Goal: Task Accomplishment & Management: Complete application form

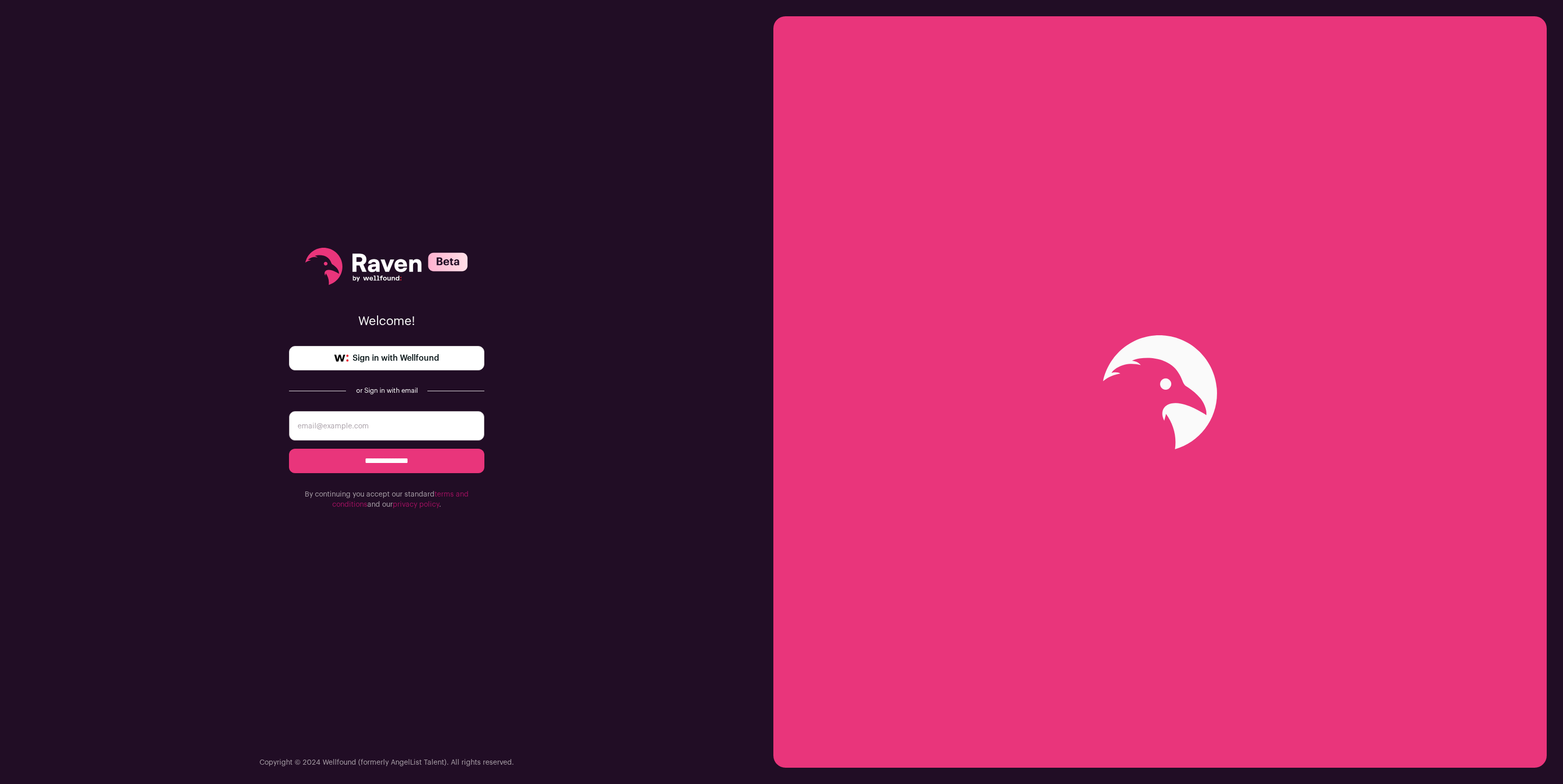
click at [451, 431] on input "email" at bounding box center [386, 426] width 195 height 29
type input "[EMAIL_ADDRESS][DOMAIN_NAME]"
click at [289, 449] on input "**********" at bounding box center [386, 461] width 195 height 24
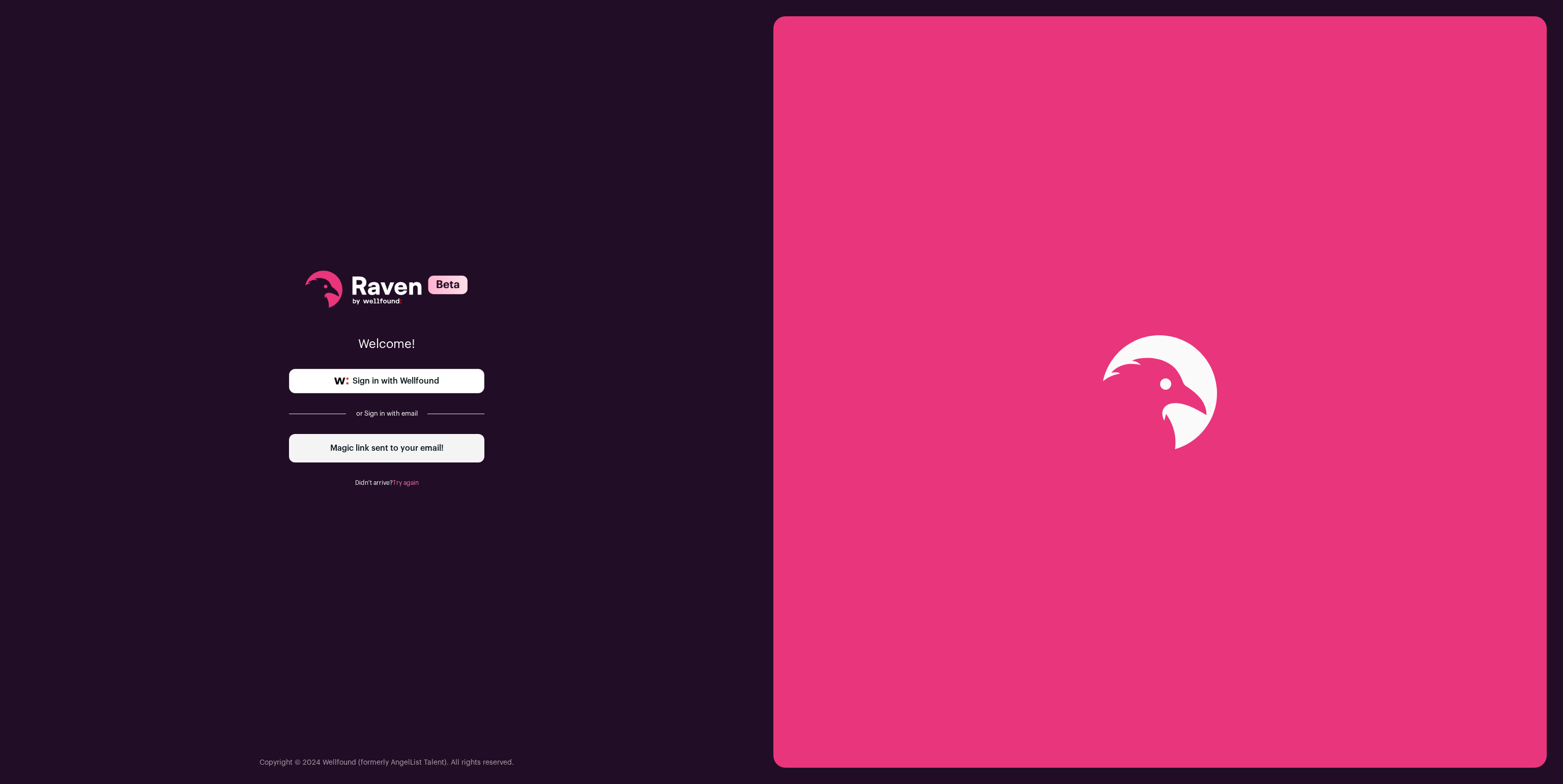
click at [391, 438] on div "Magic link sent to your email!" at bounding box center [386, 448] width 195 height 28
click at [386, 449] on div "Magic link sent to your email!" at bounding box center [386, 448] width 195 height 28
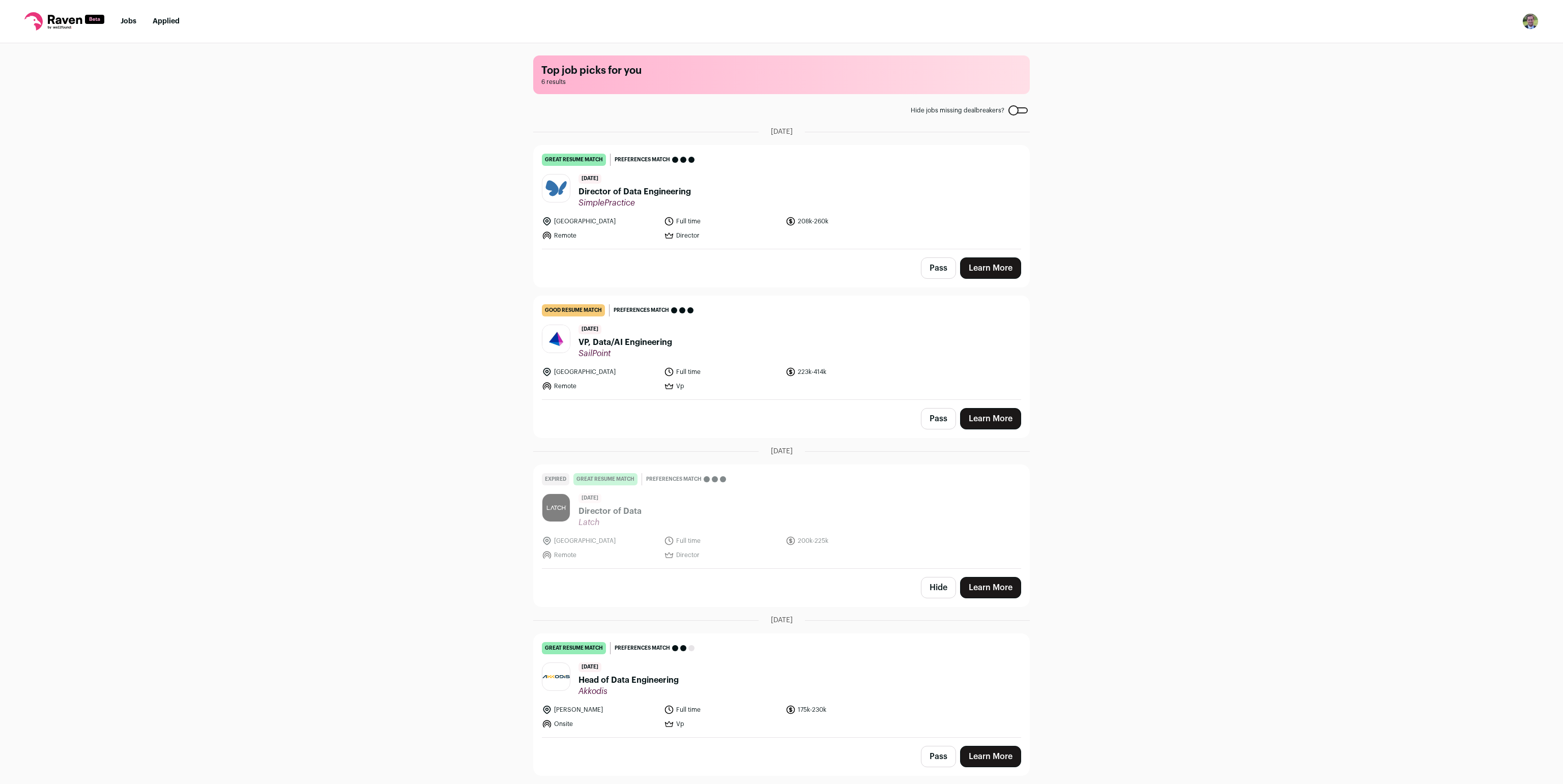
click at [725, 198] on header "4 days ago Director of Data Engineering SimplePractice" at bounding box center [781, 191] width 479 height 34
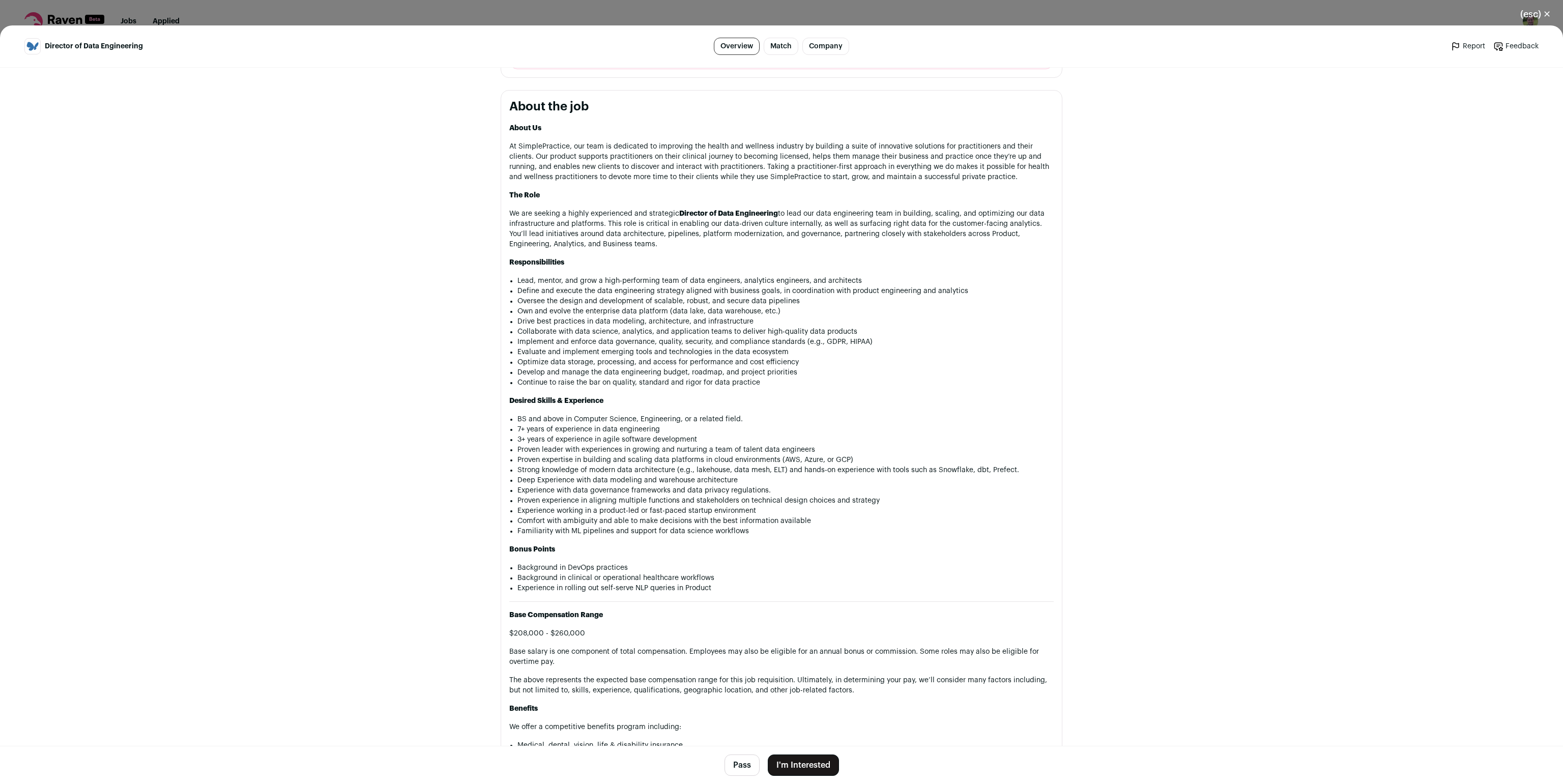
scroll to position [511, 0]
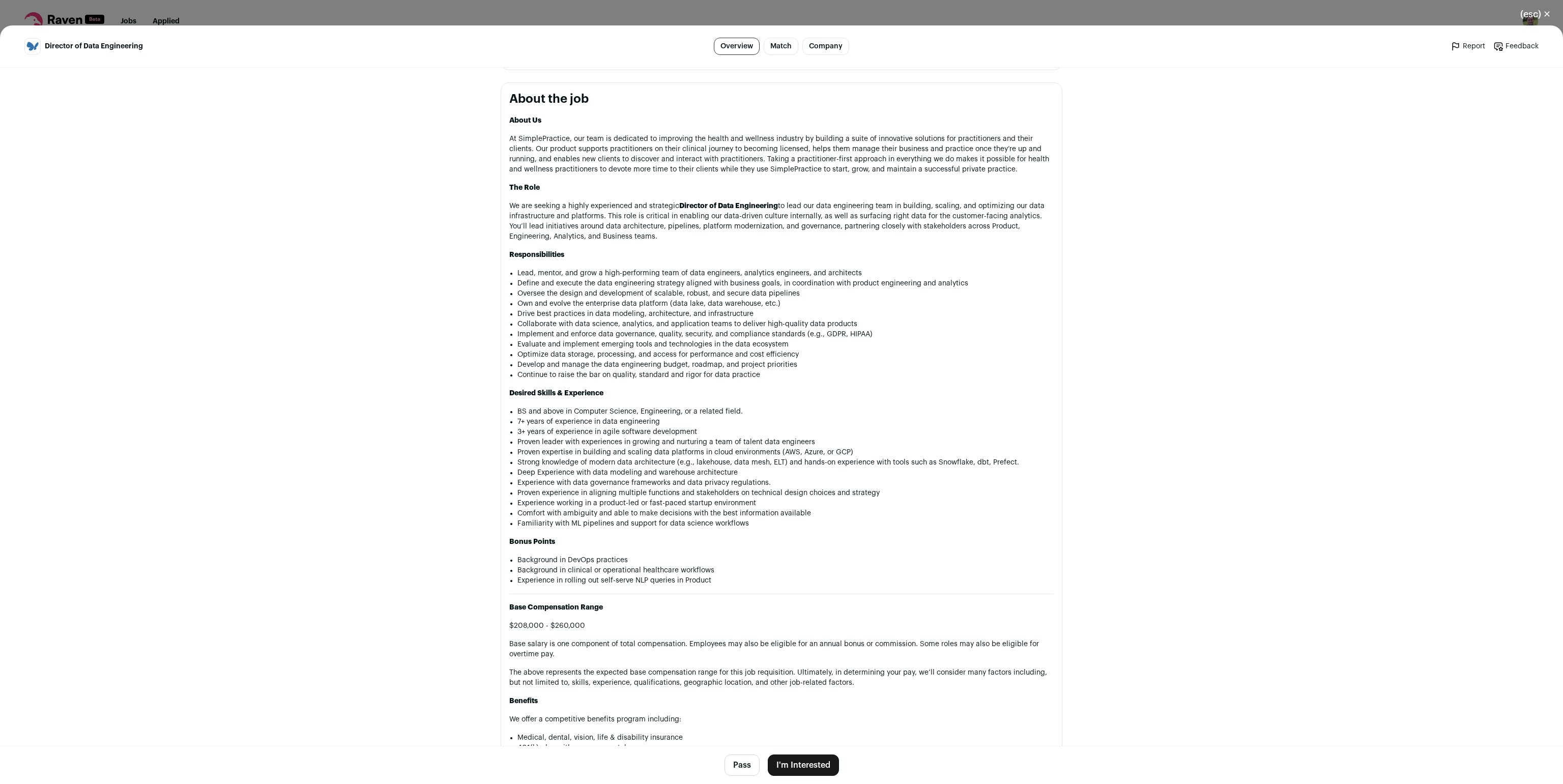
click at [788, 763] on button "I'm Interested" at bounding box center [803, 764] width 71 height 21
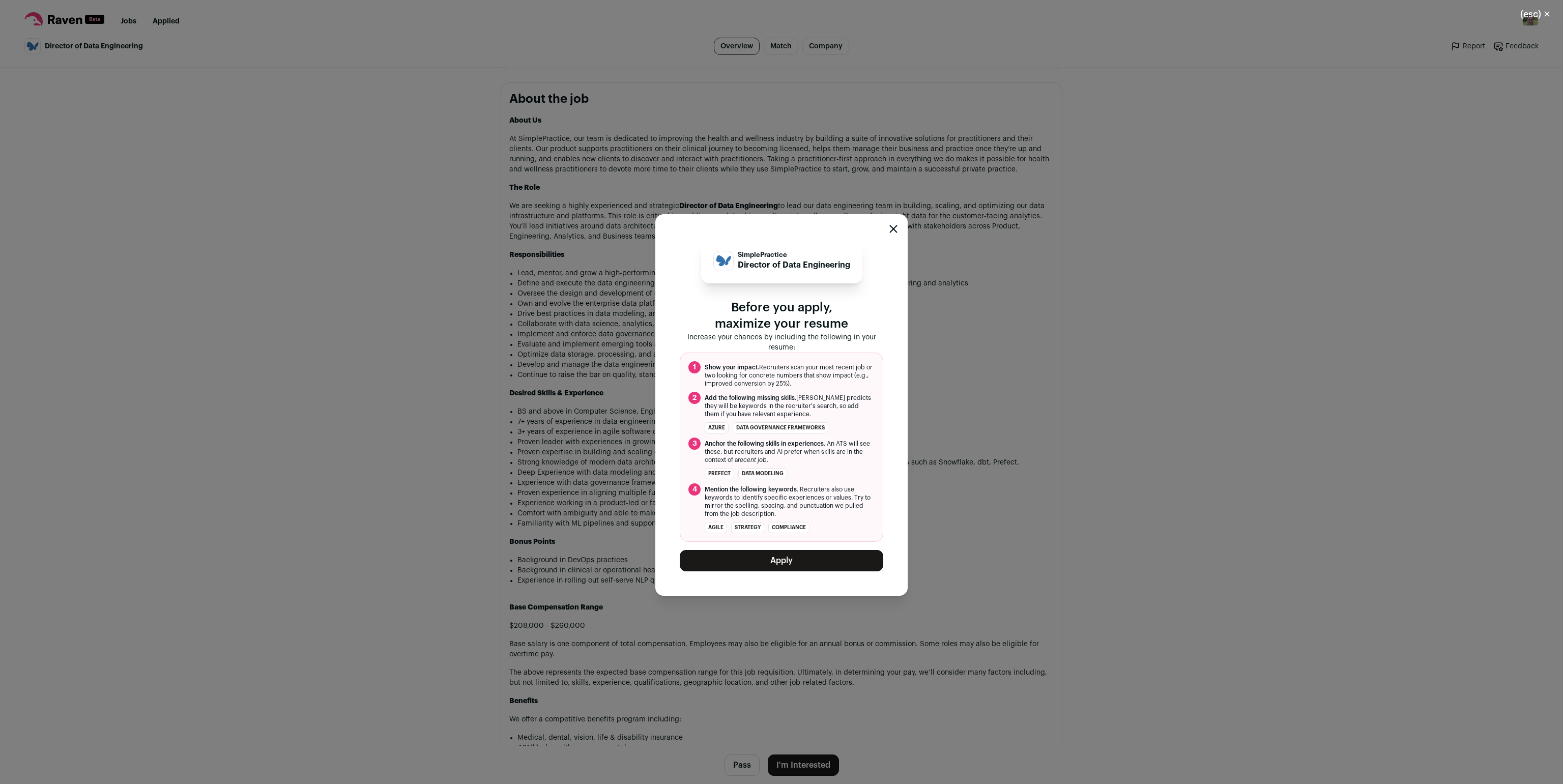
click at [808, 566] on button "Apply" at bounding box center [782, 560] width 204 height 21
